Goal: Information Seeking & Learning: Learn about a topic

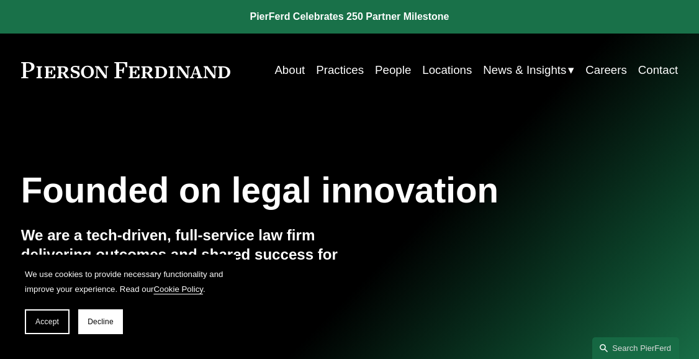
click at [338, 71] on link "Practices" at bounding box center [340, 69] width 48 height 23
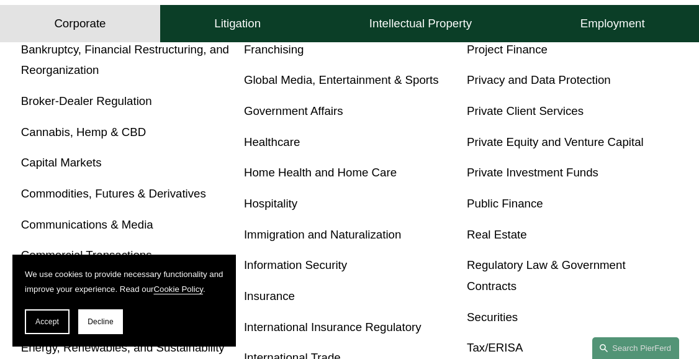
scroll to position [559, 0]
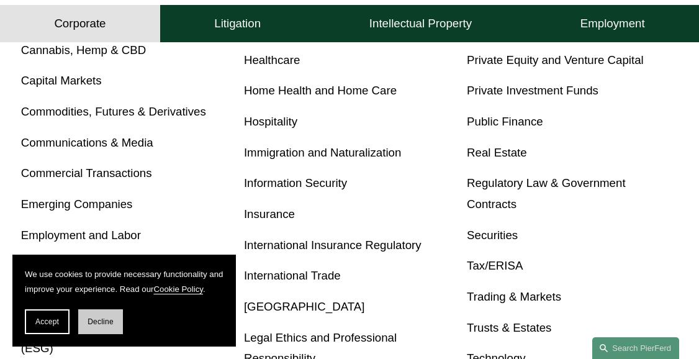
click at [99, 324] on span "Decline" at bounding box center [101, 321] width 26 height 9
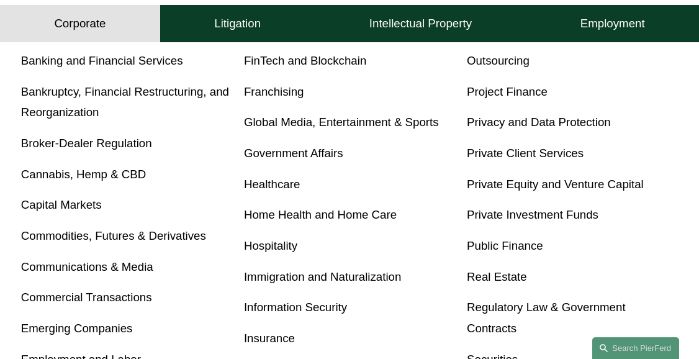
scroll to position [373, 0]
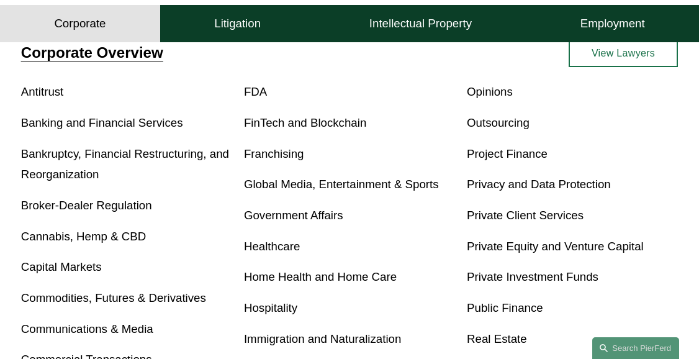
click at [333, 127] on link "FinTech and Blockchain" at bounding box center [305, 122] width 122 height 13
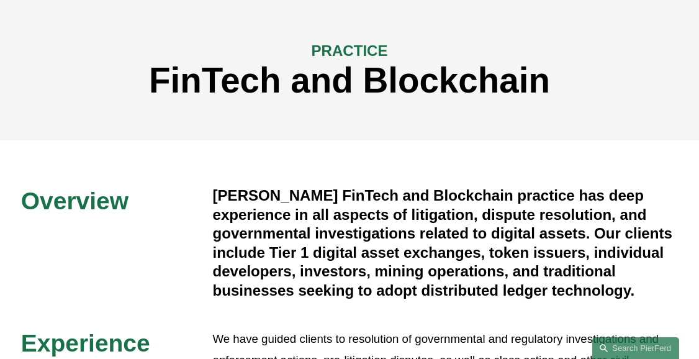
scroll to position [124, 0]
